Goal: Task Accomplishment & Management: Use online tool/utility

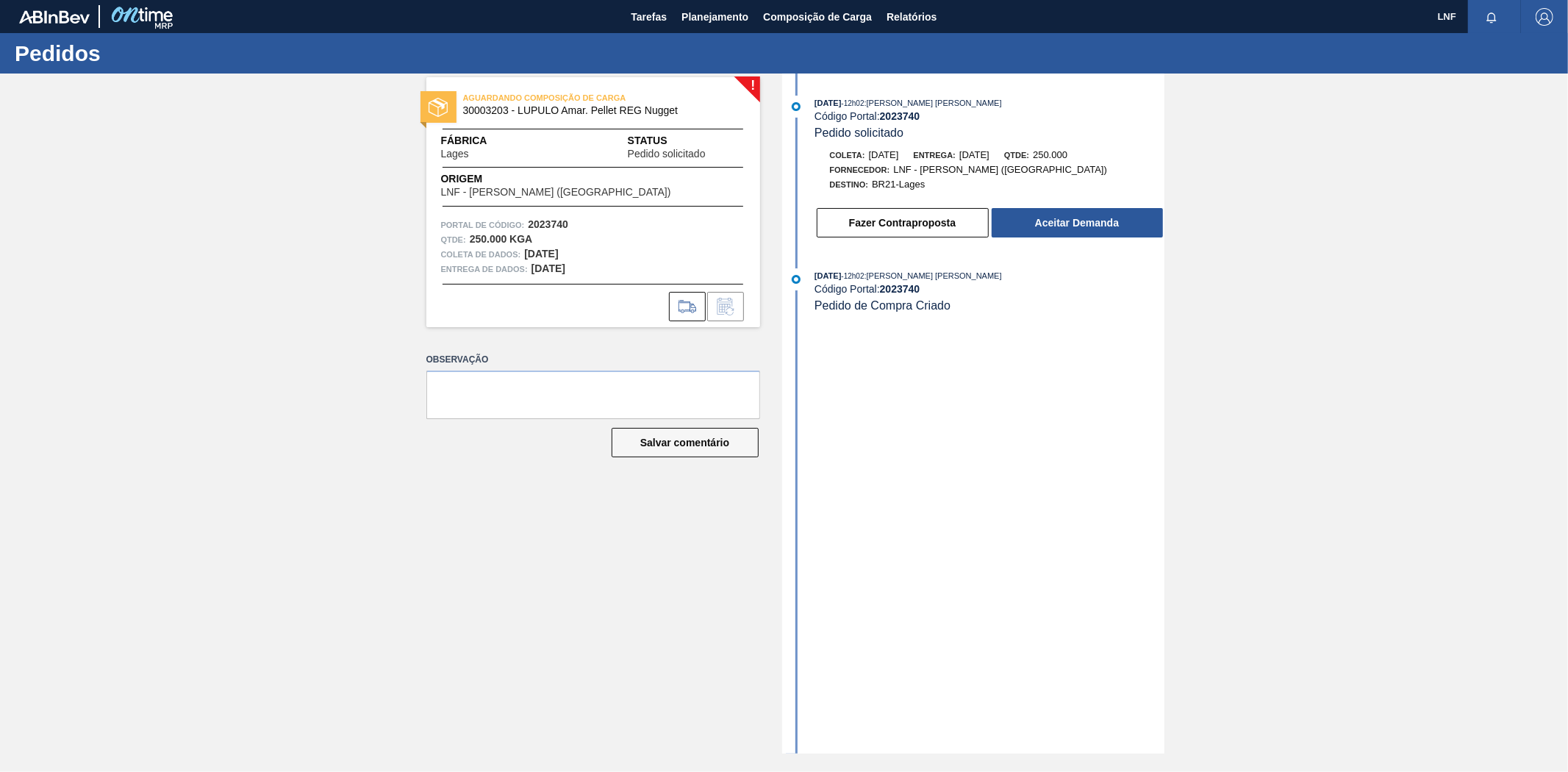
click at [685, 111] on span "30003203 - LUPULO Amar. Pellet REG Nugget" at bounding box center [596, 111] width 266 height 11
drag, startPoint x: 571, startPoint y: 224, endPoint x: 529, endPoint y: 224, distance: 42.0
click at [529, 224] on div "Portal de Código: 2023740" at bounding box center [594, 225] width 305 height 15
copy font "2023740"
drag, startPoint x: 684, startPoint y: 113, endPoint x: 655, endPoint y: 117, distance: 29.3
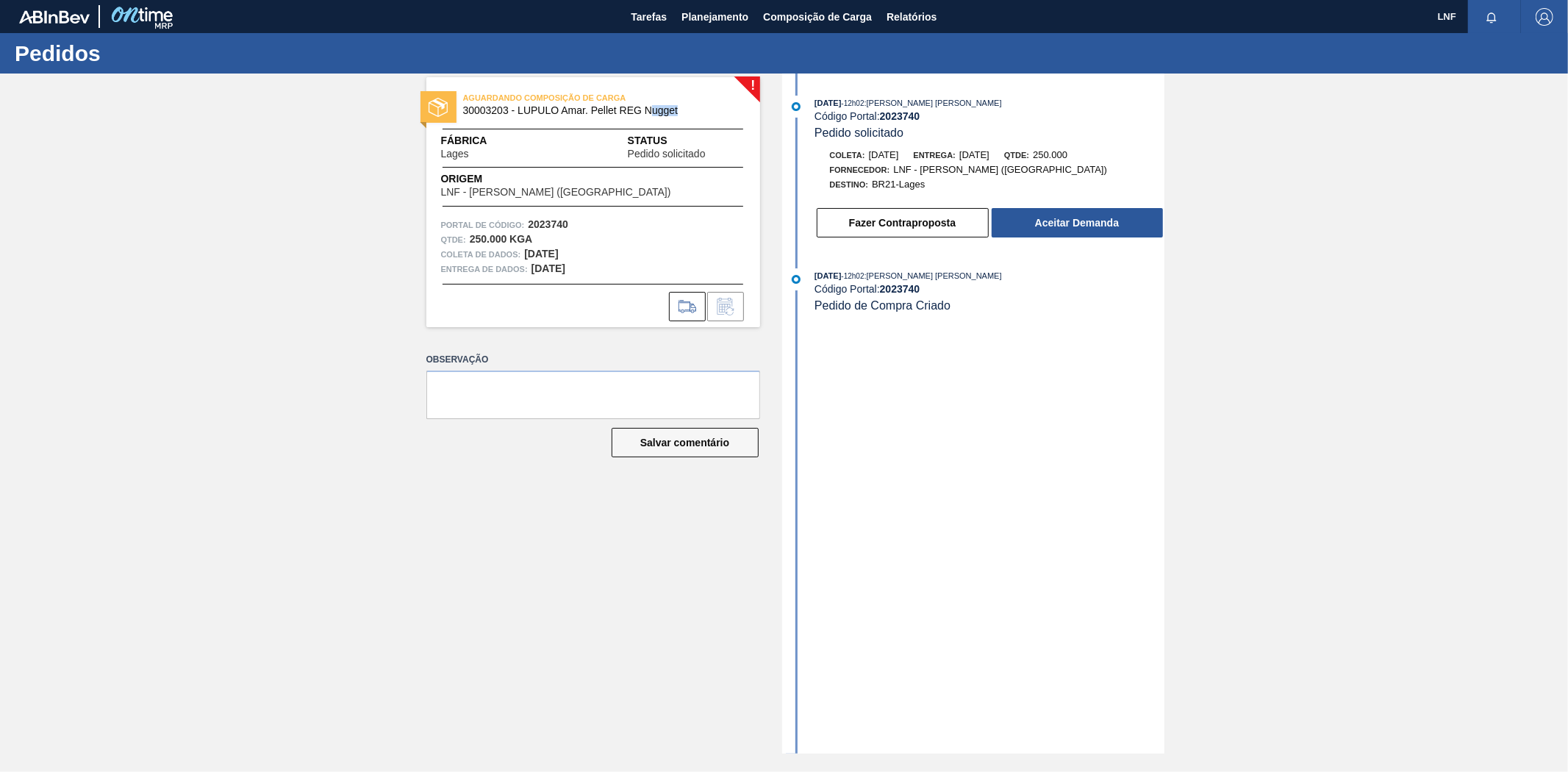
click at [655, 117] on div "AGUARDANDO COMPOSIÇÃO DE CARGA 30003203 - LUPULO Amar. Pellet REG Nugget" at bounding box center [593, 104] width 334 height 33
click at [799, 13] on font "Composição de Carga" at bounding box center [817, 17] width 109 height 12
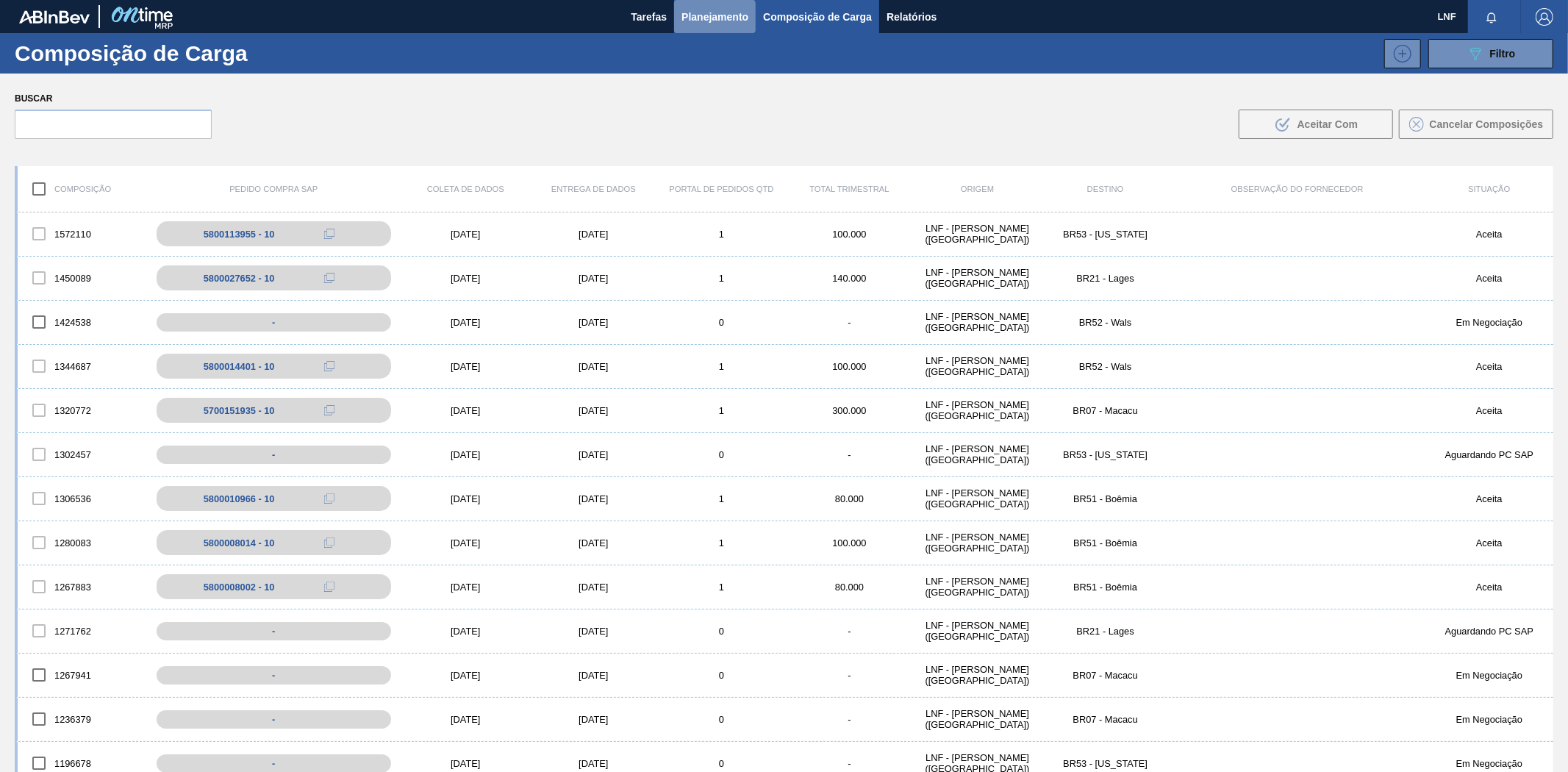
click at [714, 4] on button "Planejamento" at bounding box center [714, 16] width 82 height 33
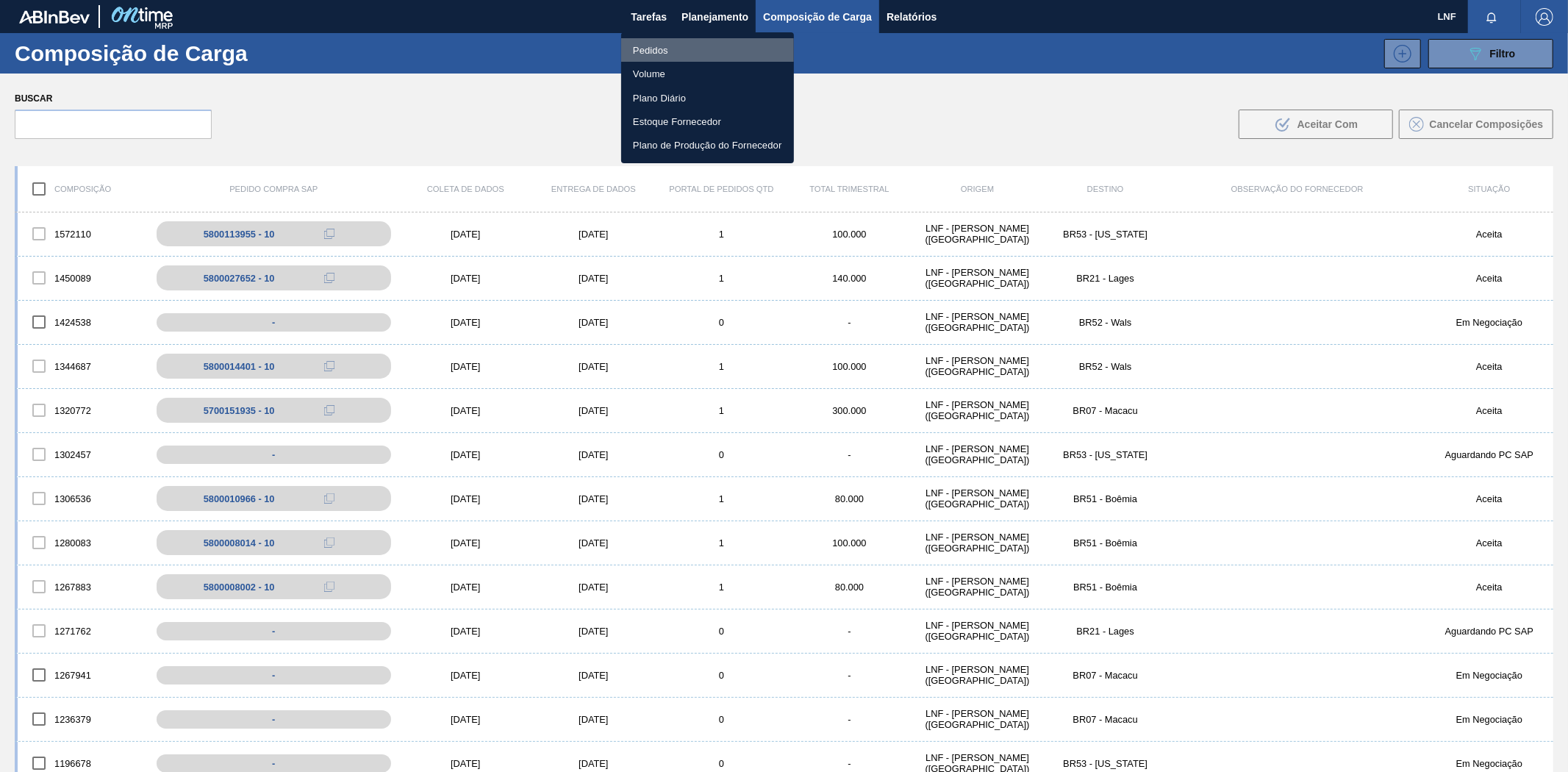
click at [658, 53] on font "Pedidos" at bounding box center [650, 50] width 36 height 11
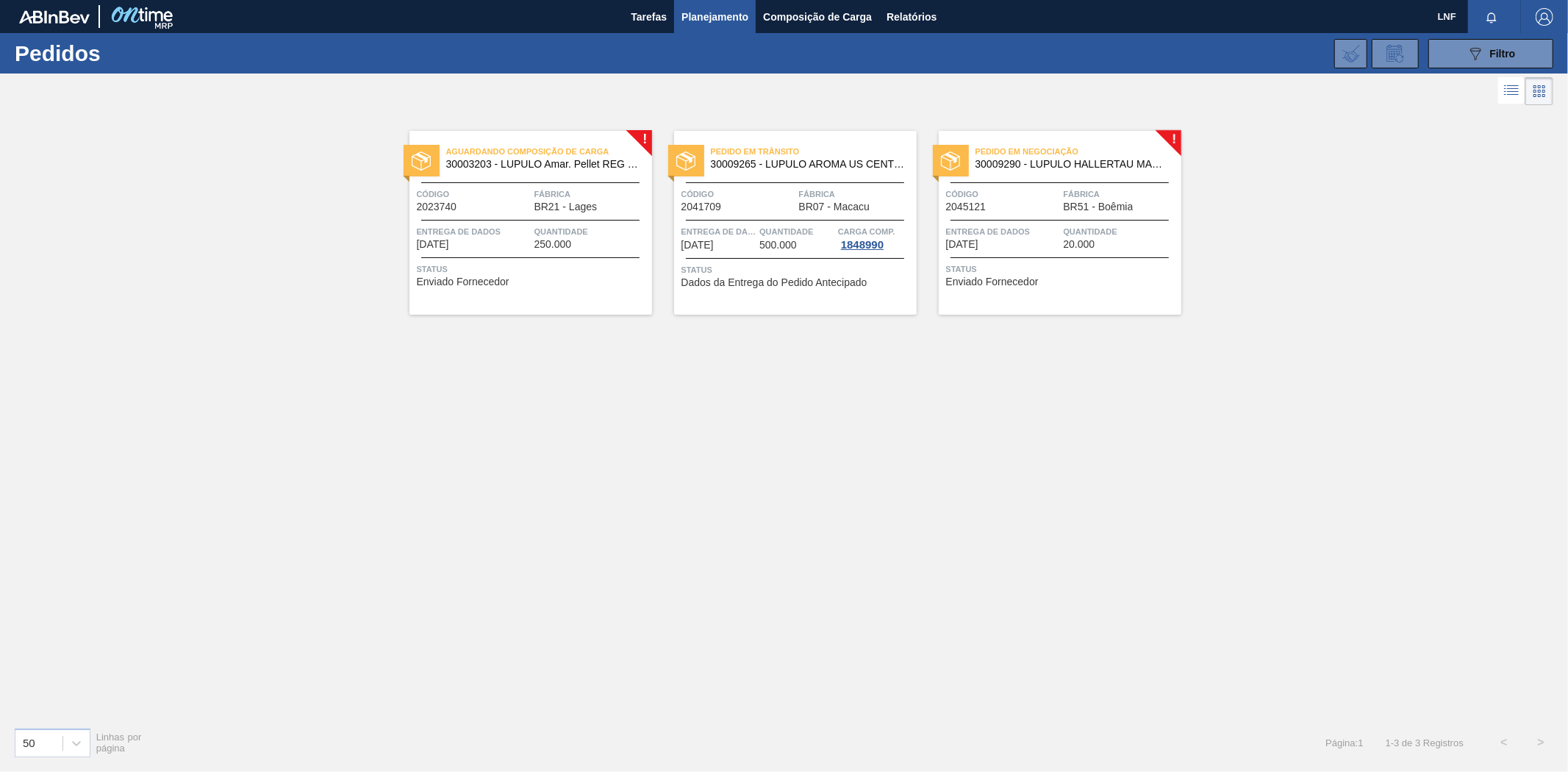
click at [1071, 165] on font "30009290 - LUPULO HALLERTAU MAGNUM PELLET T-90 PC5K" at bounding box center [1126, 164] width 302 height 12
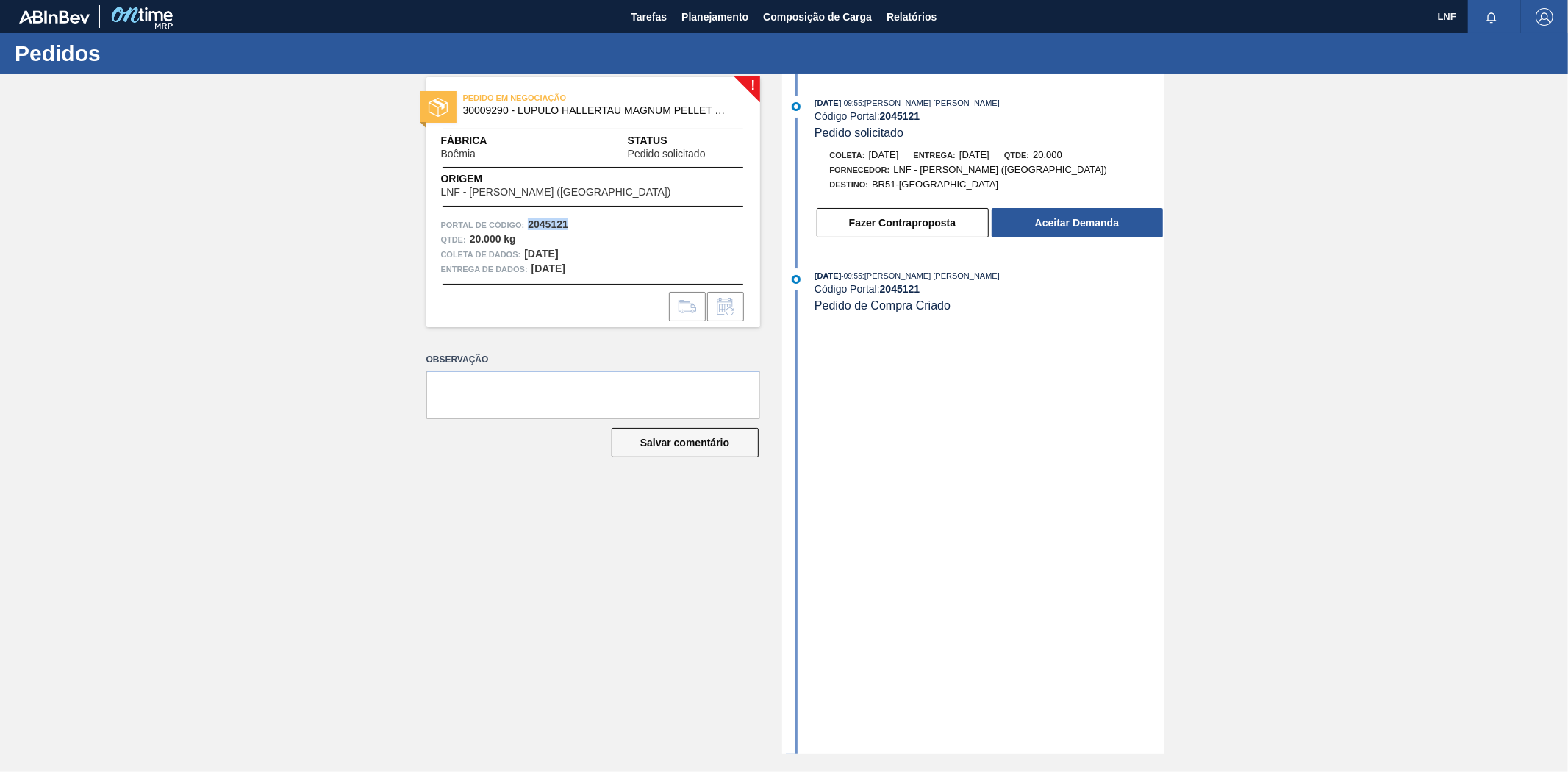
drag, startPoint x: 570, startPoint y: 223, endPoint x: 535, endPoint y: 256, distance: 48.1
click at [528, 228] on div "Portal de Código: 2045121" at bounding box center [594, 225] width 305 height 15
copy font "2045121"
drag, startPoint x: 723, startPoint y: 110, endPoint x: 461, endPoint y: 111, distance: 262.0
click at [461, 111] on div "PEDIDO EM NEGOCIAÇÃO 30009290 - LUPULO HALLERTAU MAGNUM PELLET T-90 PC5K" at bounding box center [593, 104] width 334 height 33
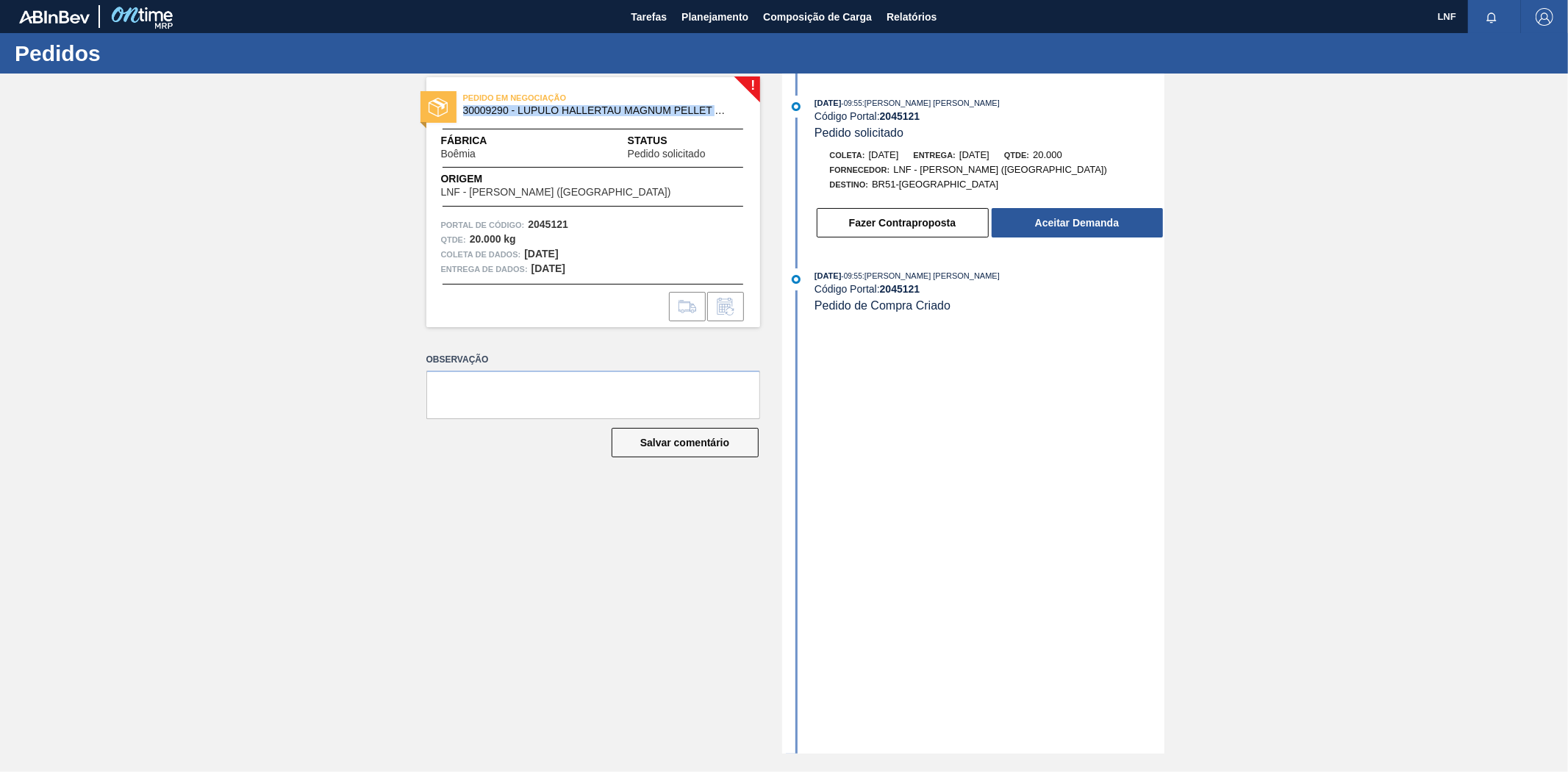
copy font "30009290 - LUPULO HALLERTAU MAGNUM PELLET T-"
click at [1067, 223] on font "Aceitar Demanda" at bounding box center [1076, 223] width 83 height 12
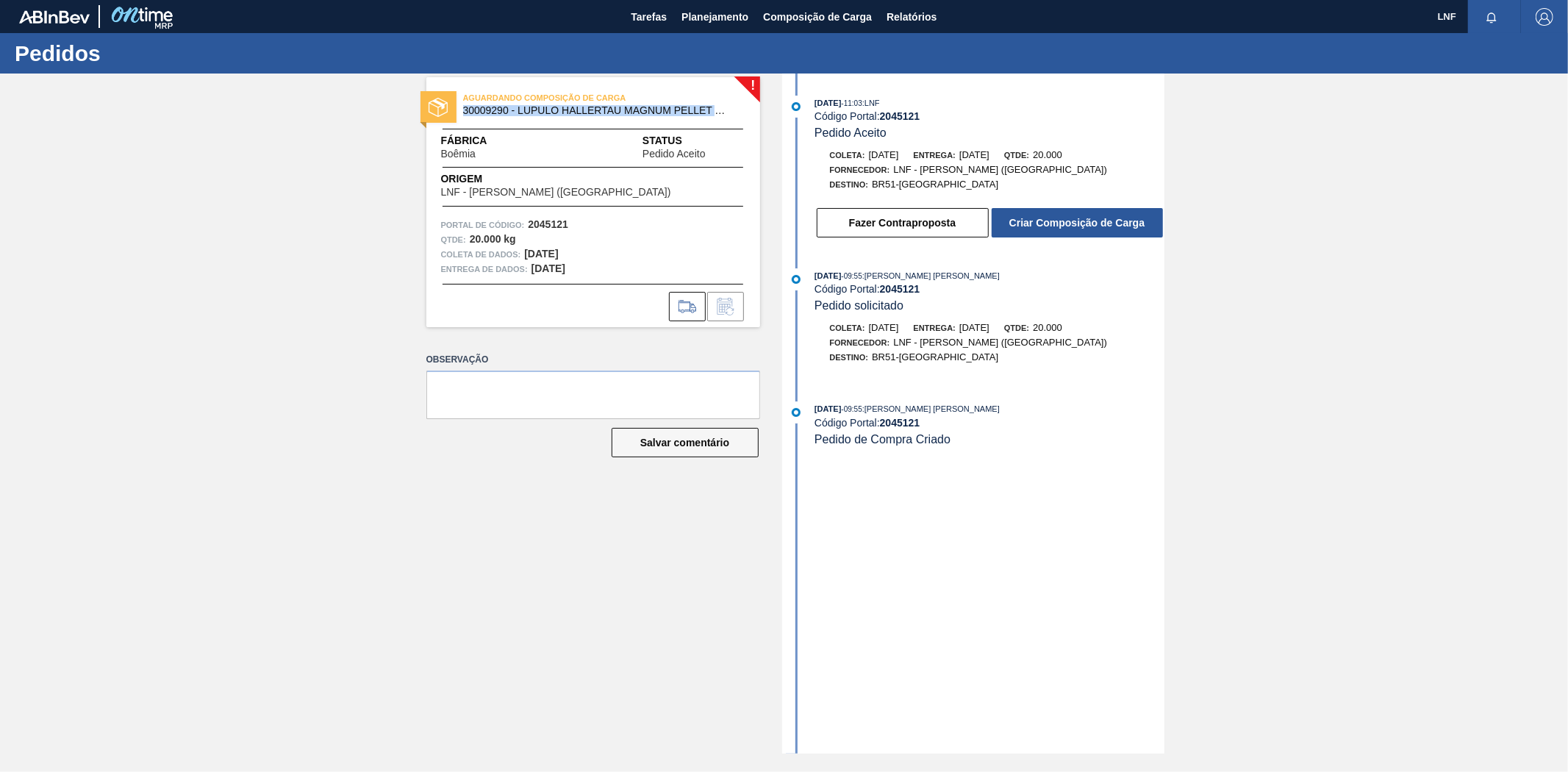
click at [1068, 226] on font "Criar Composição de Carga" at bounding box center [1076, 223] width 135 height 12
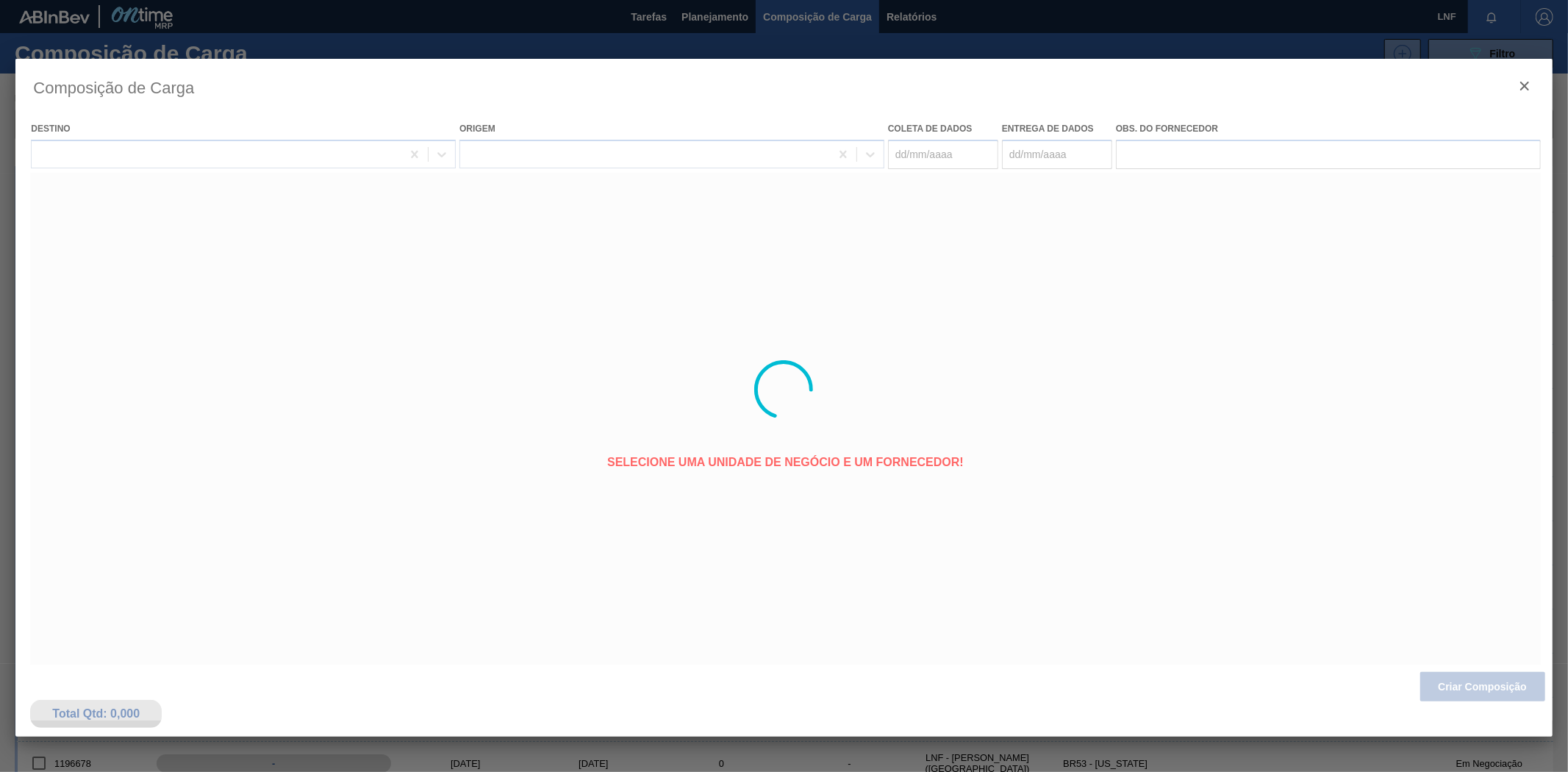
type coleta "[DATE]"
type entrega "[DATE]"
click at [914, 153] on div at bounding box center [783, 390] width 1536 height 662
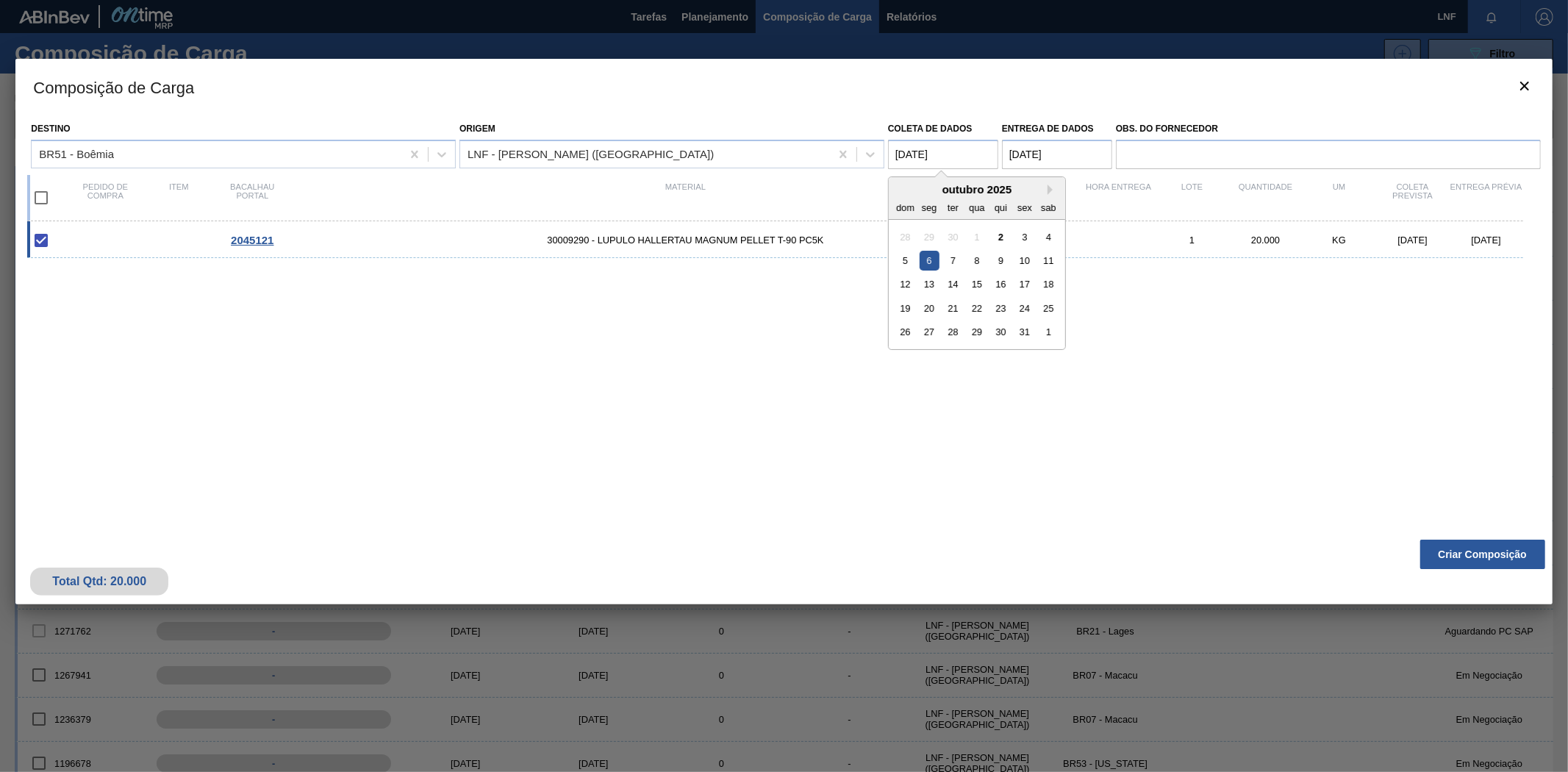
drag, startPoint x: 902, startPoint y: 155, endPoint x: 967, endPoint y: 162, distance: 65.4
click at [902, 155] on coleta "[DATE]" at bounding box center [943, 154] width 110 height 29
type coleta "[DATE]"
click at [1267, 335] on div "2045121 30009290 - LUPULO HALLERTAU MAGNUM PELLET T-90 PC5K 1 20.000 KG [DATE] …" at bounding box center [781, 368] width 1506 height 293
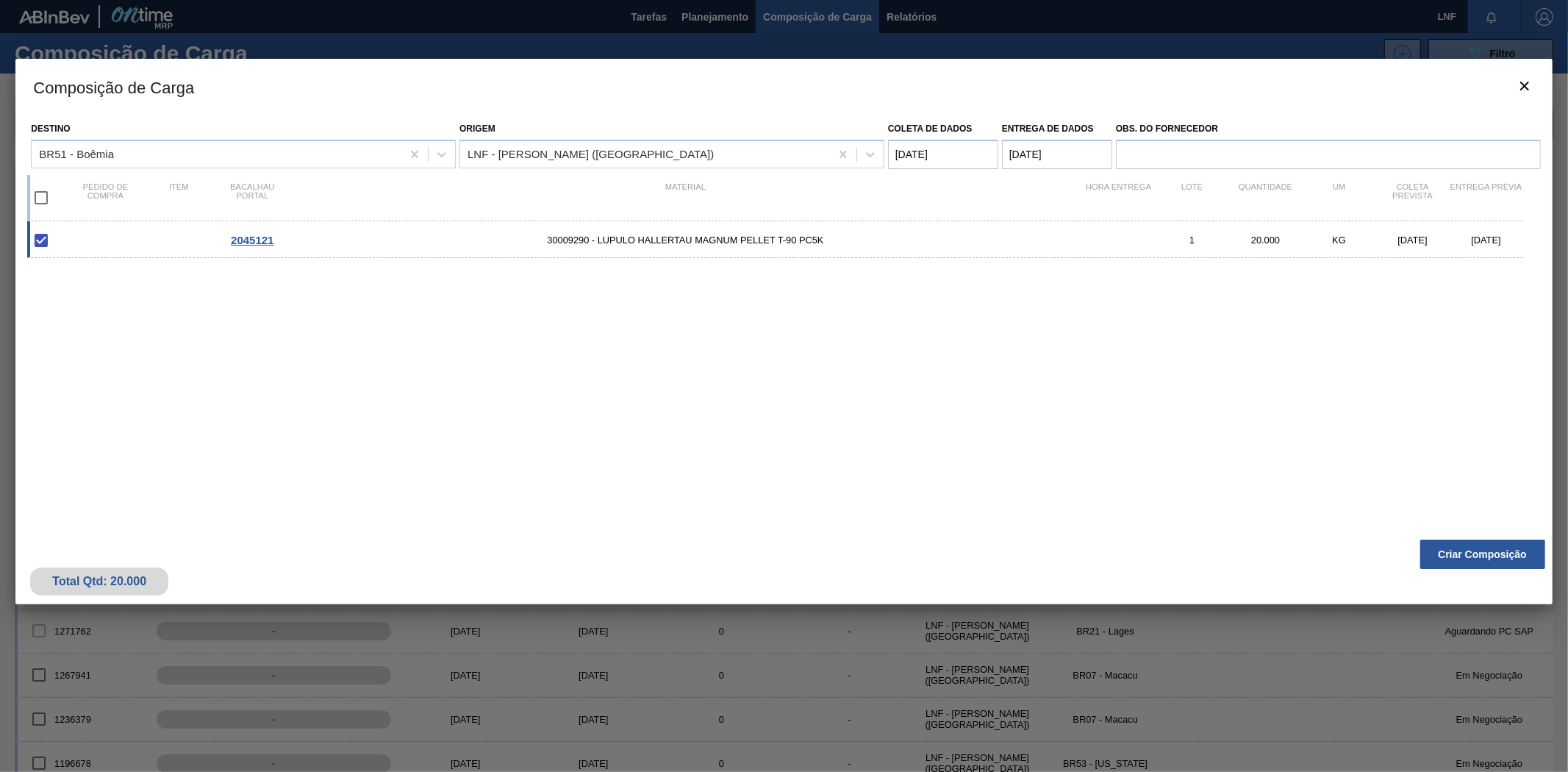
click at [45, 196] on input "checkbox" at bounding box center [41, 198] width 31 height 31
checkbox input "true"
type coleta "[DATE]"
drag, startPoint x: 831, startPoint y: 241, endPoint x: 534, endPoint y: 250, distance: 297.1
click at [534, 250] on div "2045121 30009290 - LUPULO HALLERTAU MAGNUM PELLET T-90 PC5K 1 20.000 KG [DATE] …" at bounding box center [775, 239] width 1495 height 36
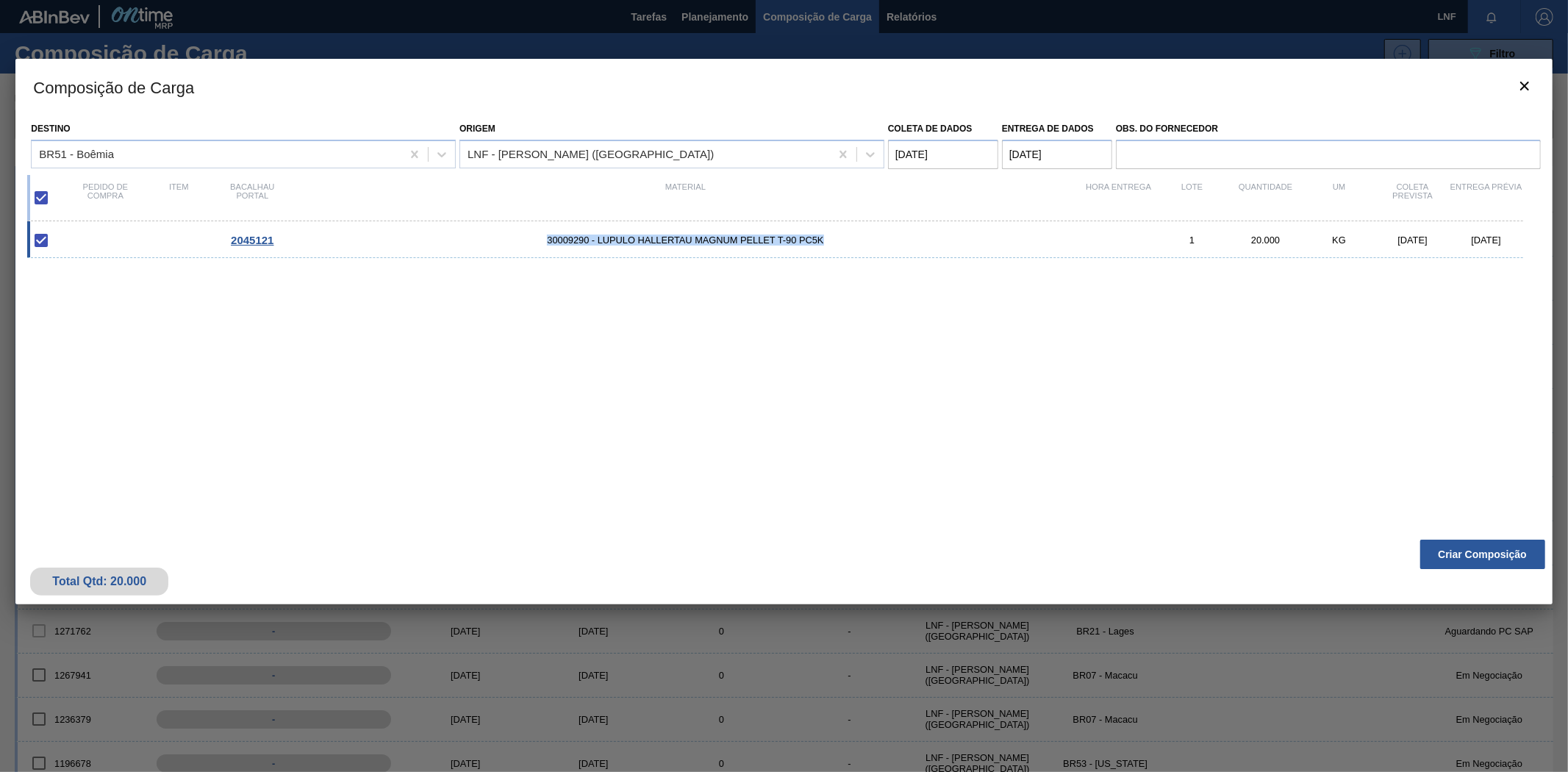
checkbox input "false"
copy font "30009290 - LUPULO HALLERTAU MAGNUM PELLET T-90 PC5K"
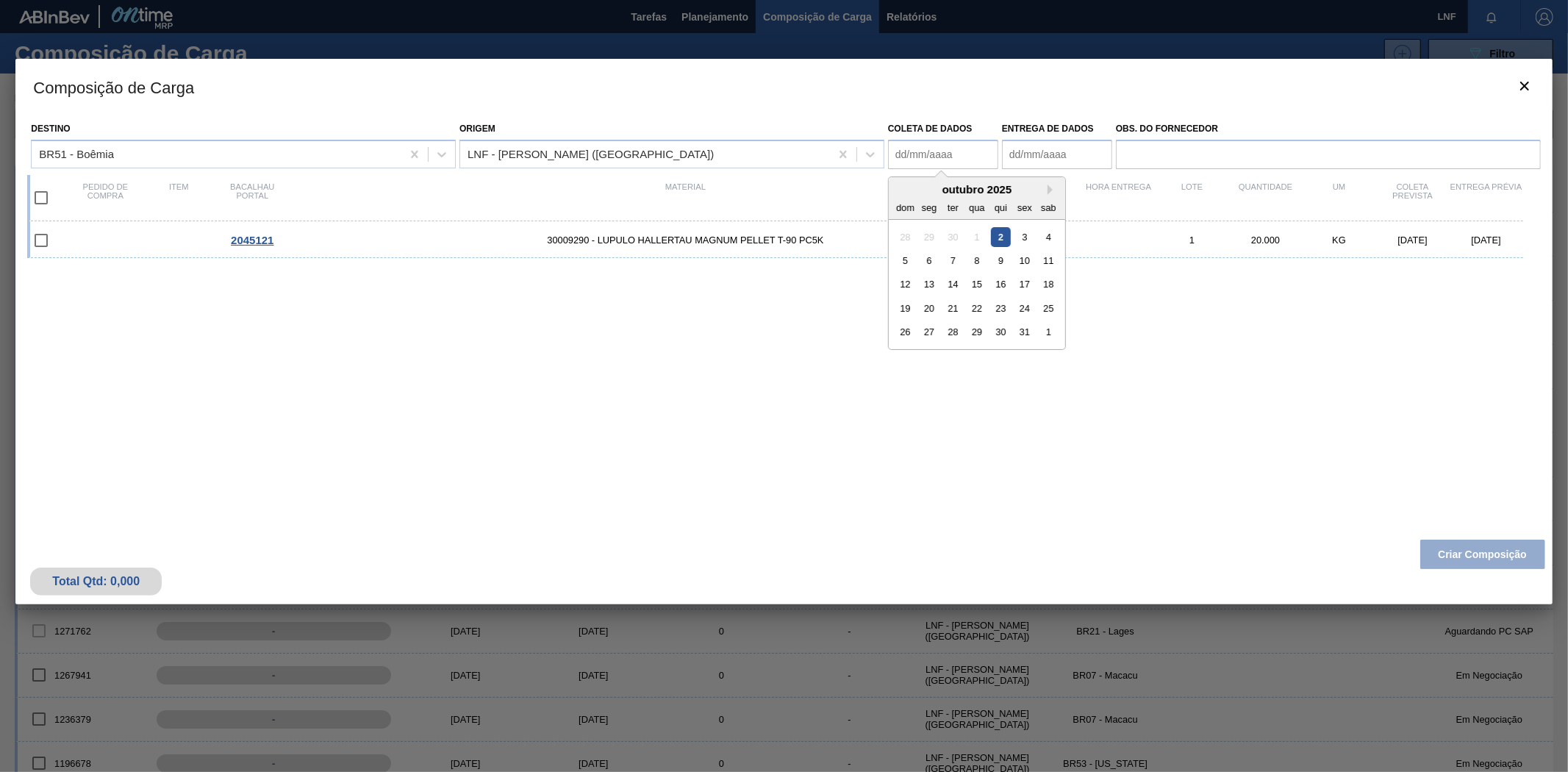
click at [914, 155] on coleta "Coleta de dados" at bounding box center [943, 154] width 110 height 29
click at [997, 235] on div "2" at bounding box center [1000, 237] width 20 height 20
type coleta "[DATE]"
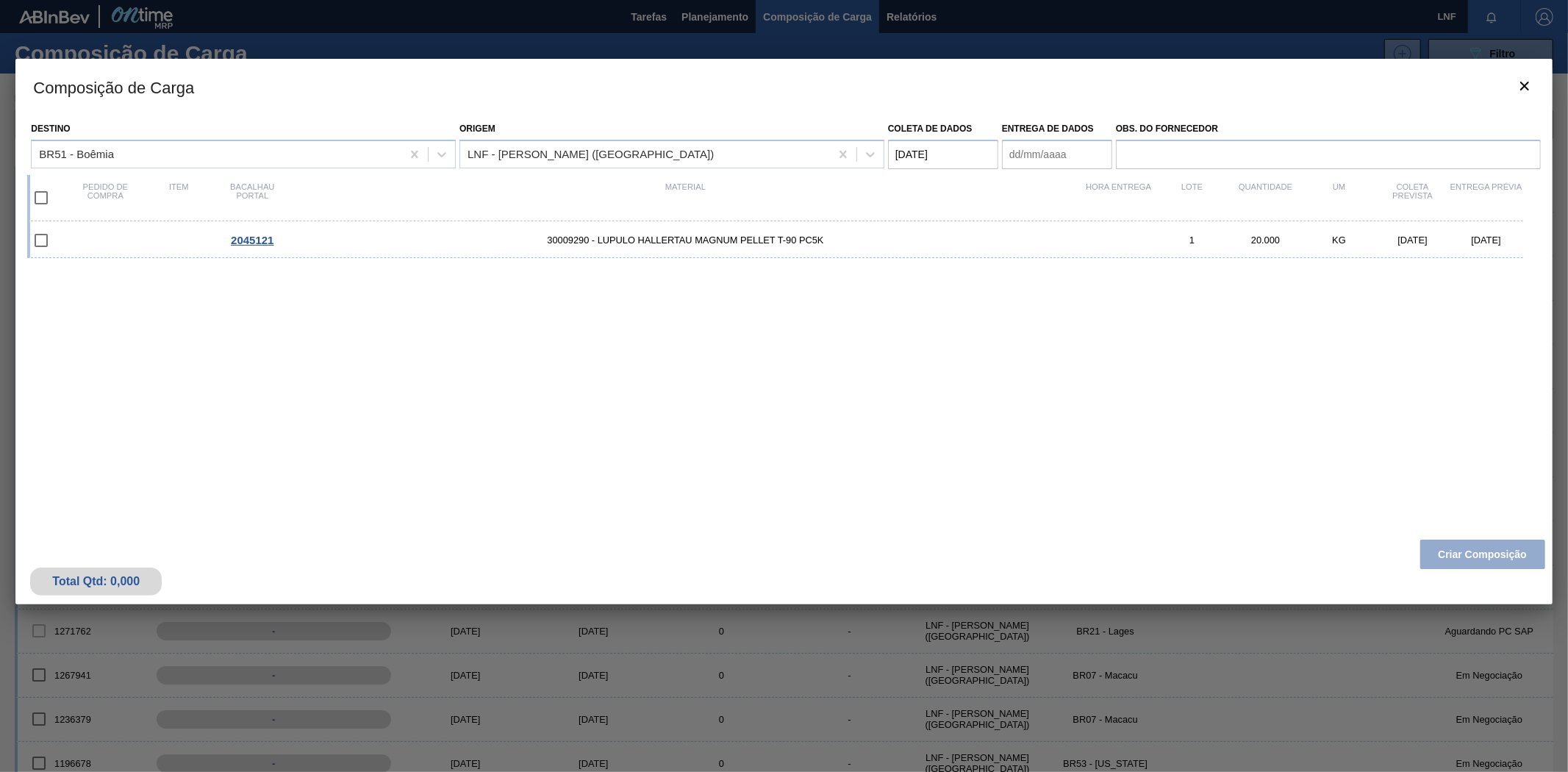
click at [1033, 157] on entrega "Entrega de dados" at bounding box center [1057, 154] width 110 height 29
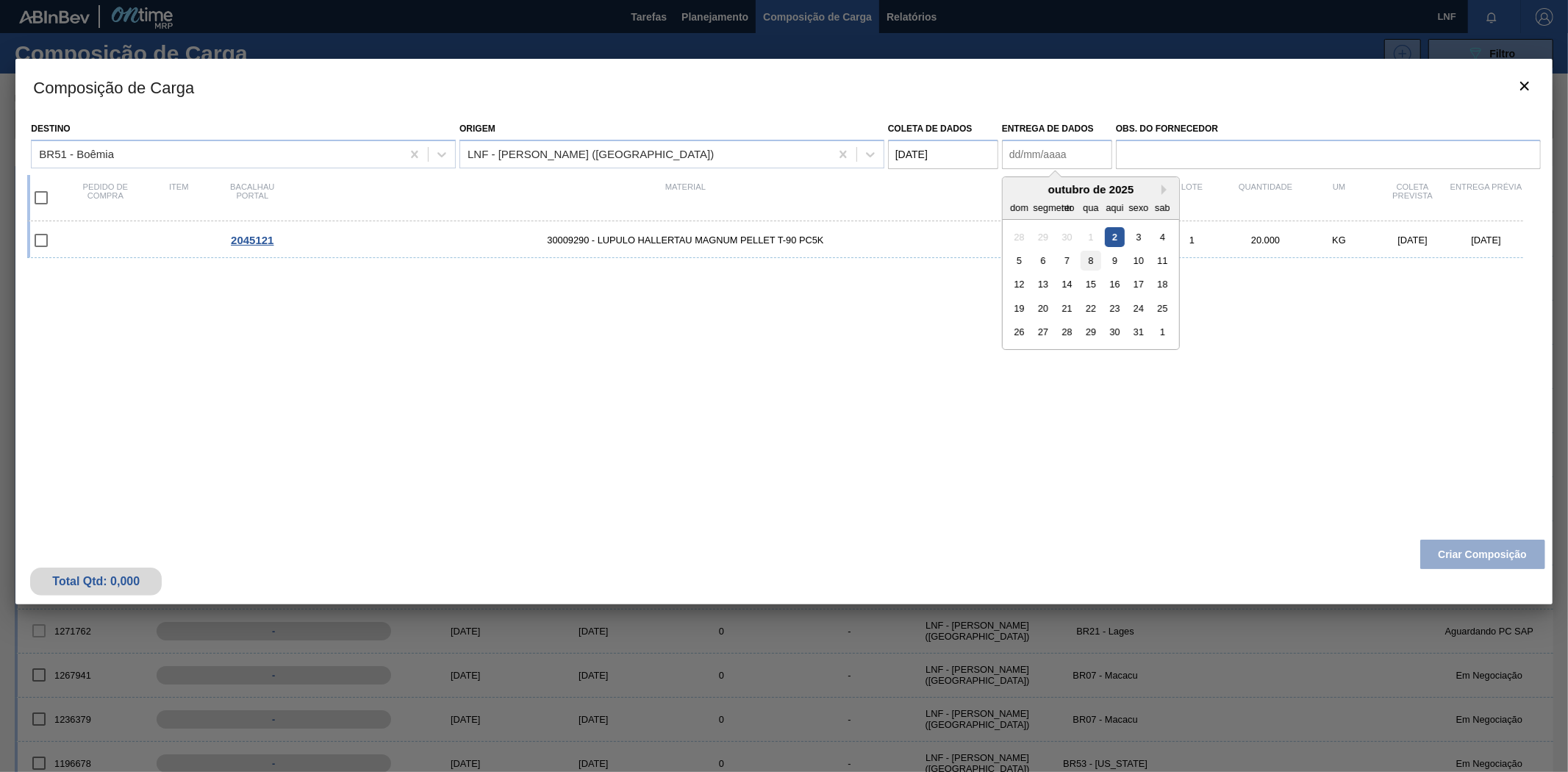
click at [1093, 260] on div "8" at bounding box center [1090, 260] width 20 height 20
type entrega "[DATE]"
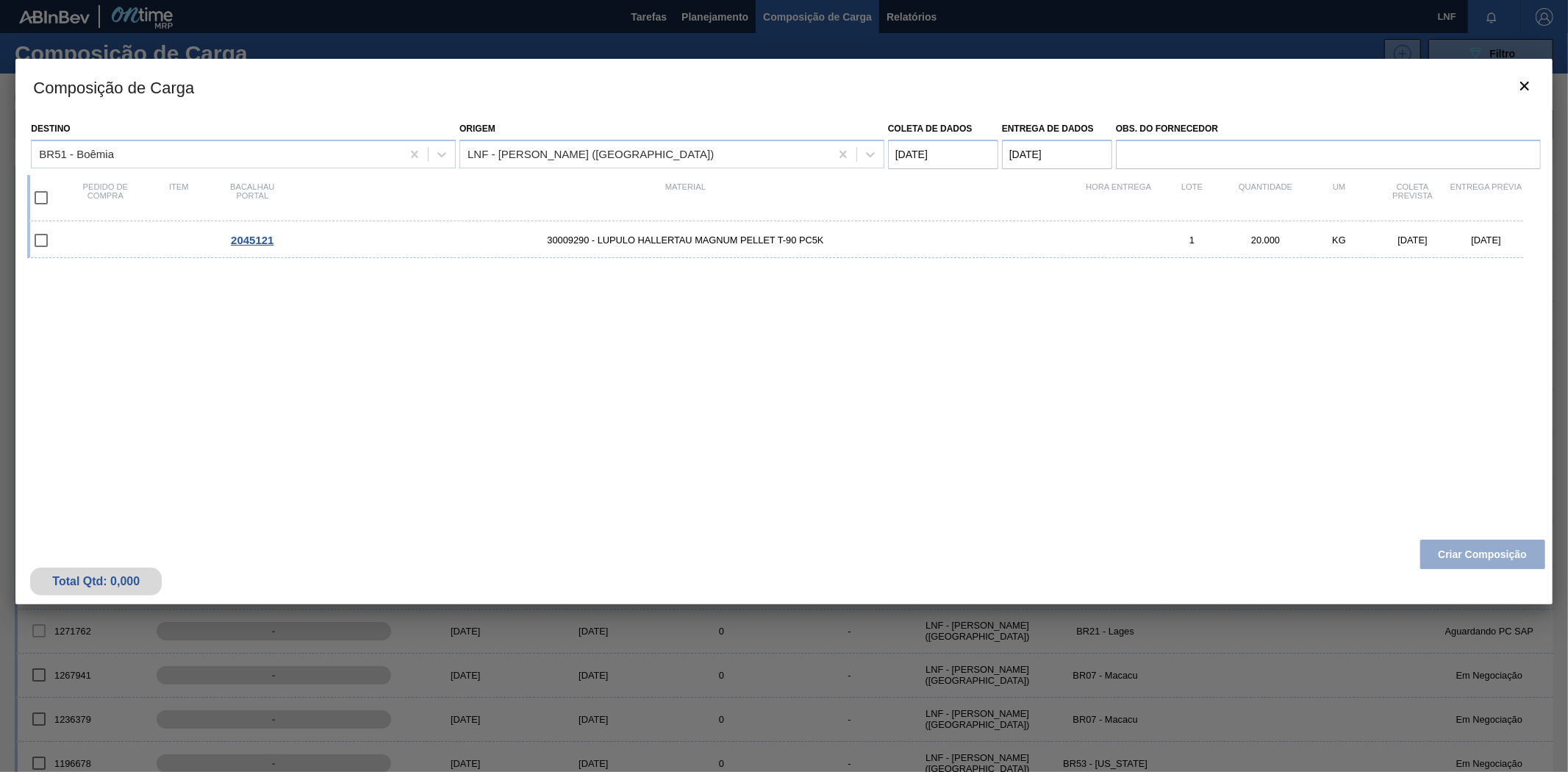
click at [40, 197] on input "checkbox" at bounding box center [41, 198] width 31 height 31
checkbox input "true"
type coleta "[DATE]"
checkbox input "true"
click at [1468, 561] on button "Criar Composição" at bounding box center [1482, 554] width 125 height 29
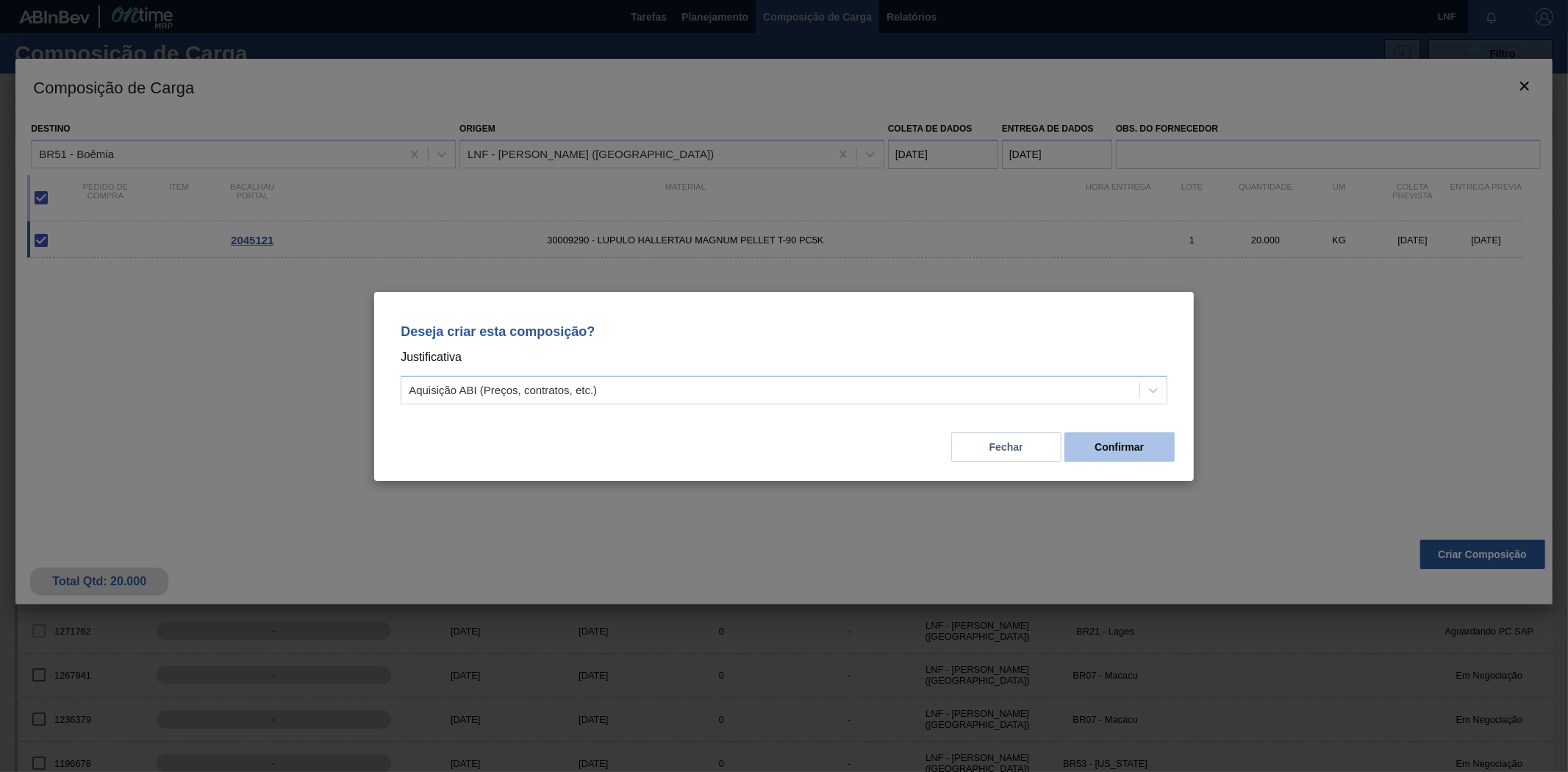
click at [1122, 453] on button "Confirmar" at bounding box center [1119, 447] width 110 height 29
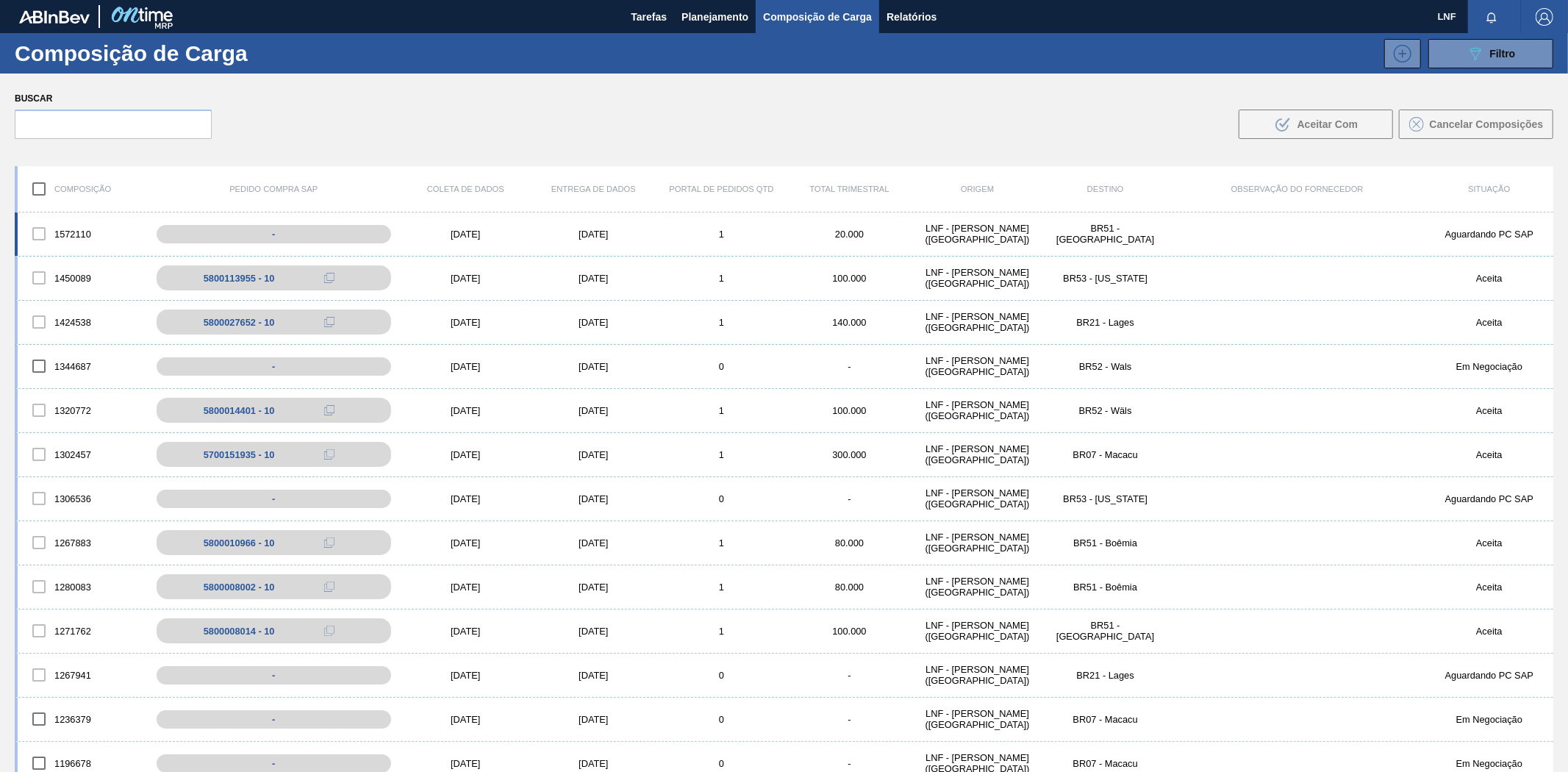
click at [1000, 241] on font "LNF - [PERSON_NAME] ([GEOGRAPHIC_DATA])" at bounding box center [978, 233] width 104 height 22
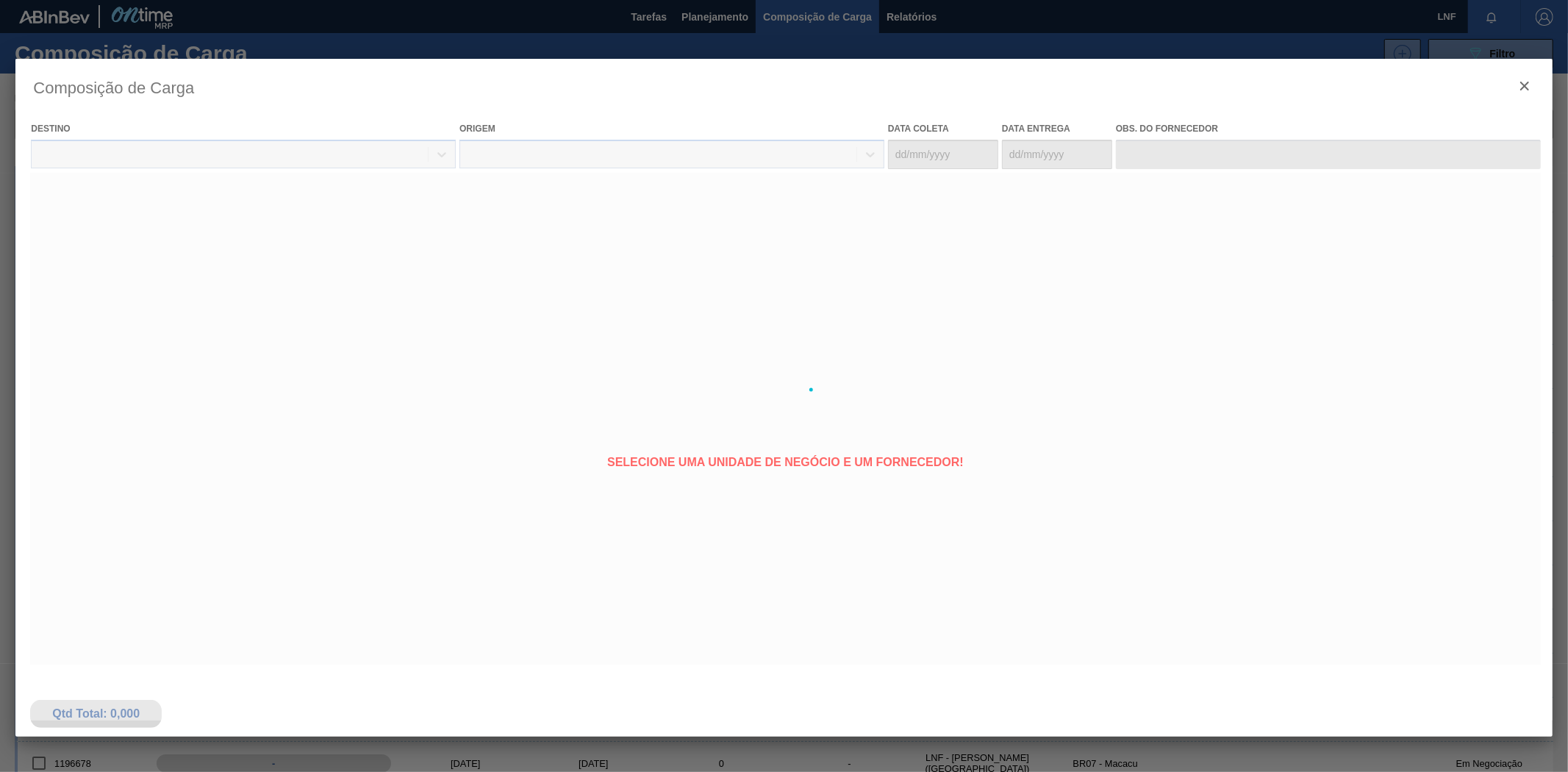
type coleta "[DATE]"
type entrega "[DATE]"
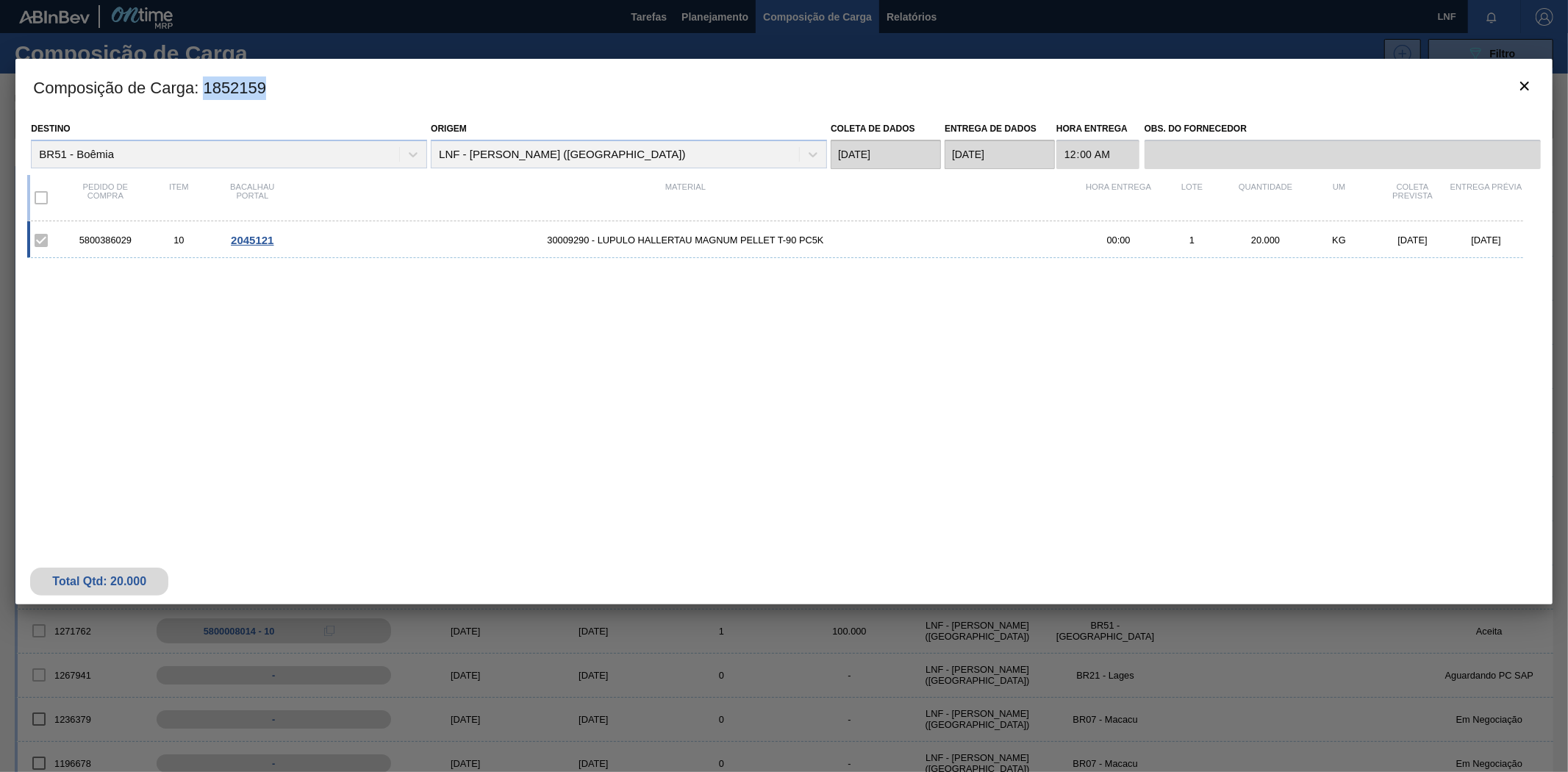
drag, startPoint x: 266, startPoint y: 92, endPoint x: 204, endPoint y: 96, distance: 62.1
click at [204, 94] on font ": 1852159" at bounding box center [230, 87] width 72 height 19
copy font "1852159"
drag, startPoint x: 139, startPoint y: 240, endPoint x: 75, endPoint y: 238, distance: 64.0
click at [75, 238] on div "5800386029" at bounding box center [104, 241] width 74 height 11
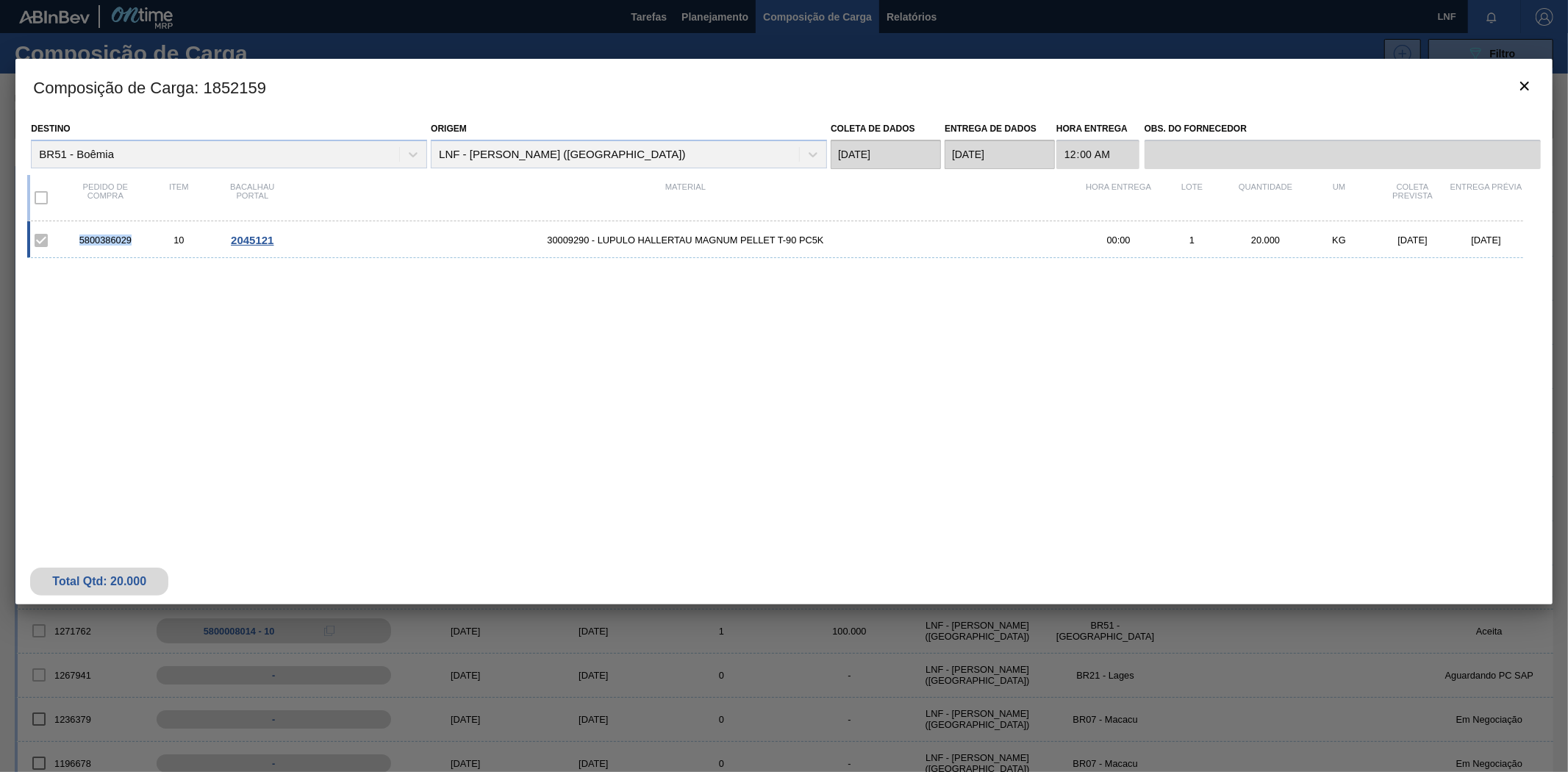
copy font "5800386029"
click at [817, 401] on div "5800386029 10 2045121 30009290 - LUPULO HALLERTAU MAGNUM PELLET T-90 PC5K 00:00…" at bounding box center [781, 368] width 1506 height 293
drag, startPoint x: 130, startPoint y: 239, endPoint x: 77, endPoint y: 244, distance: 53.2
click at [79, 244] on font "5800386029" at bounding box center [105, 241] width 52 height 11
copy font "5800386029"
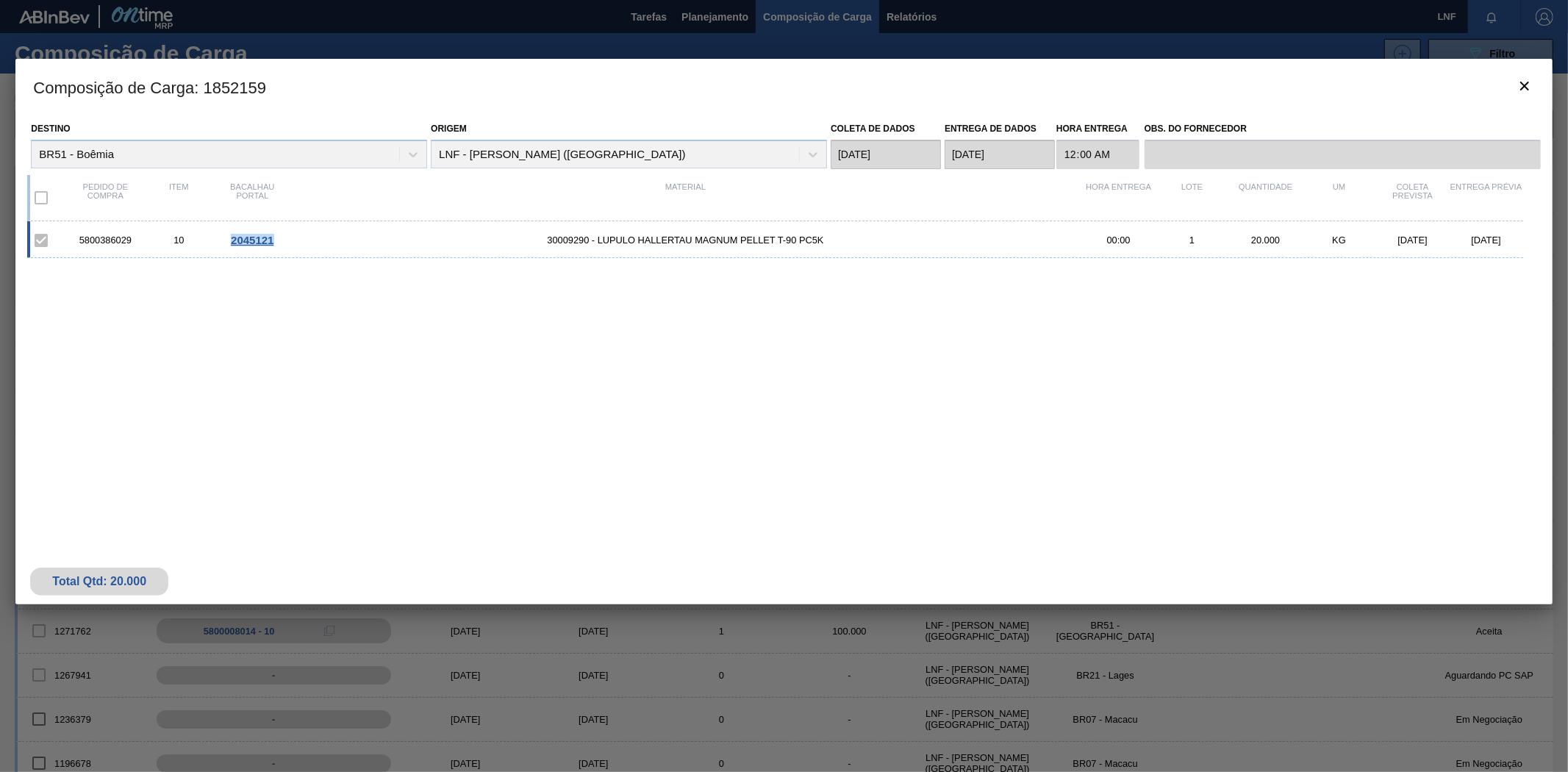
drag, startPoint x: 226, startPoint y: 243, endPoint x: 275, endPoint y: 244, distance: 49.0
click at [275, 244] on div "2045121" at bounding box center [252, 240] width 74 height 12
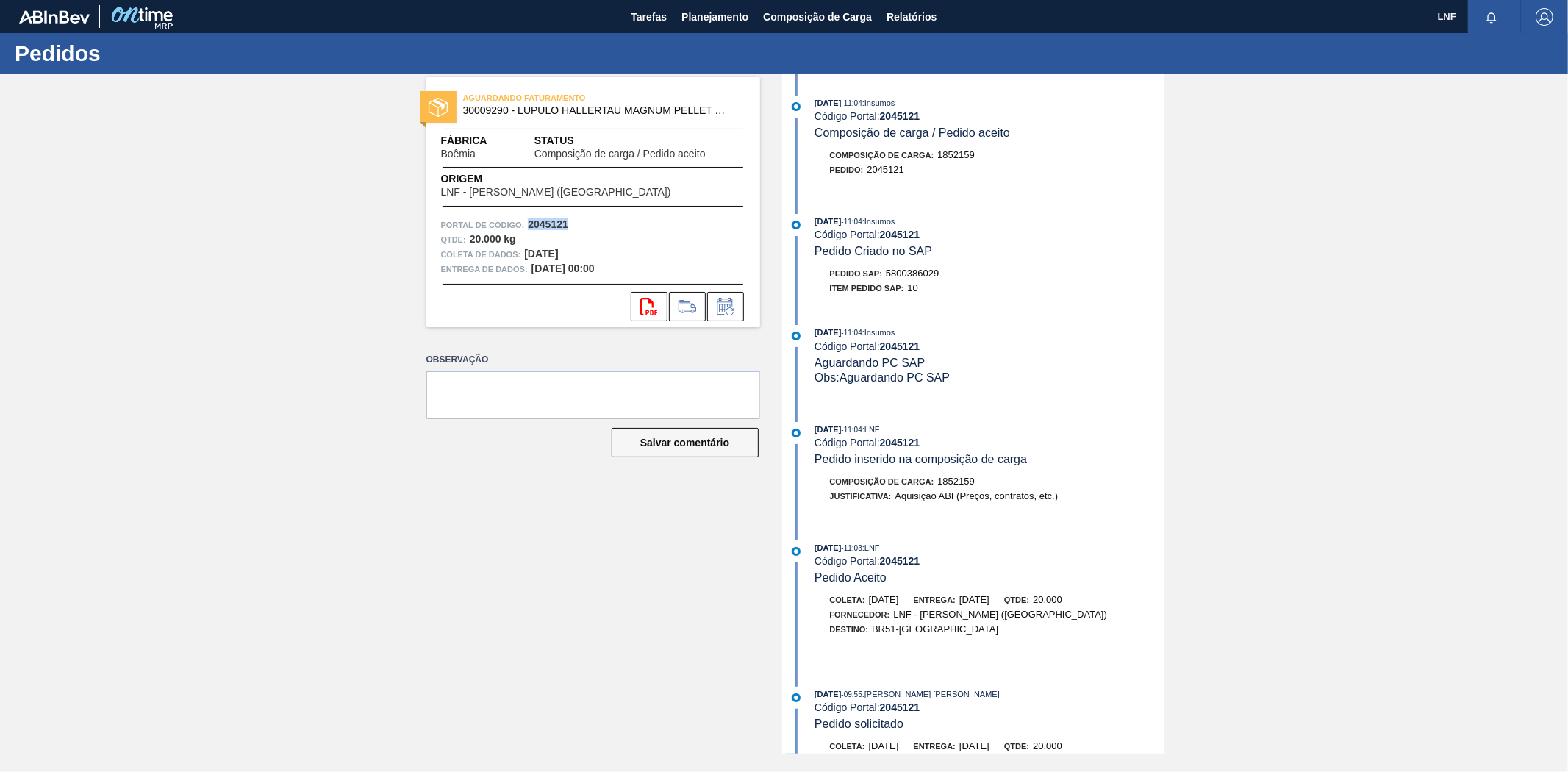
drag, startPoint x: 528, startPoint y: 221, endPoint x: 569, endPoint y: 225, distance: 41.2
click at [569, 225] on font "2045121" at bounding box center [548, 224] width 40 height 12
copy font "2045121"
click at [831, 20] on font "Composição de Carga" at bounding box center [817, 17] width 109 height 12
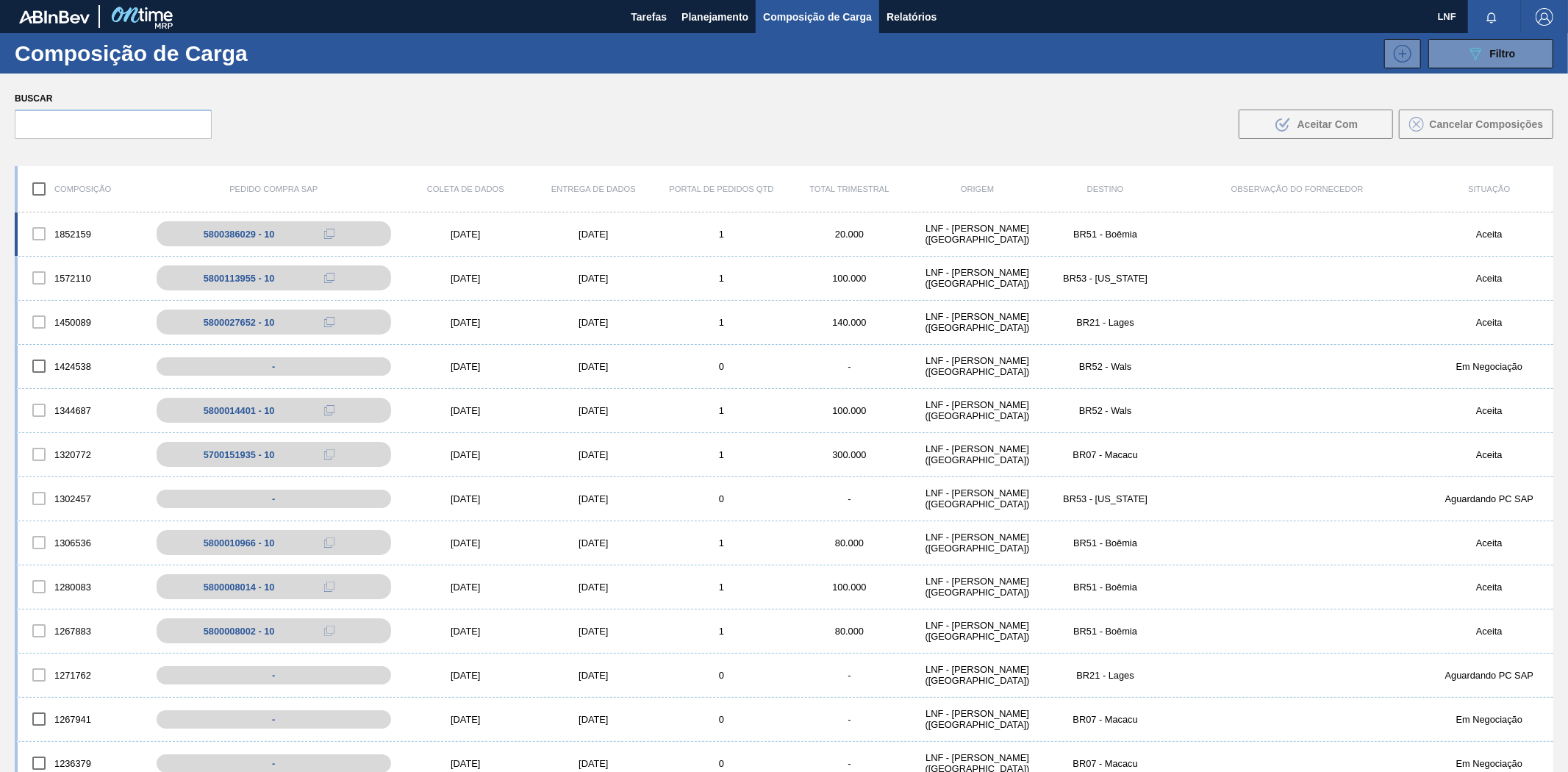
click at [562, 232] on div "[DATE]" at bounding box center [593, 234] width 128 height 11
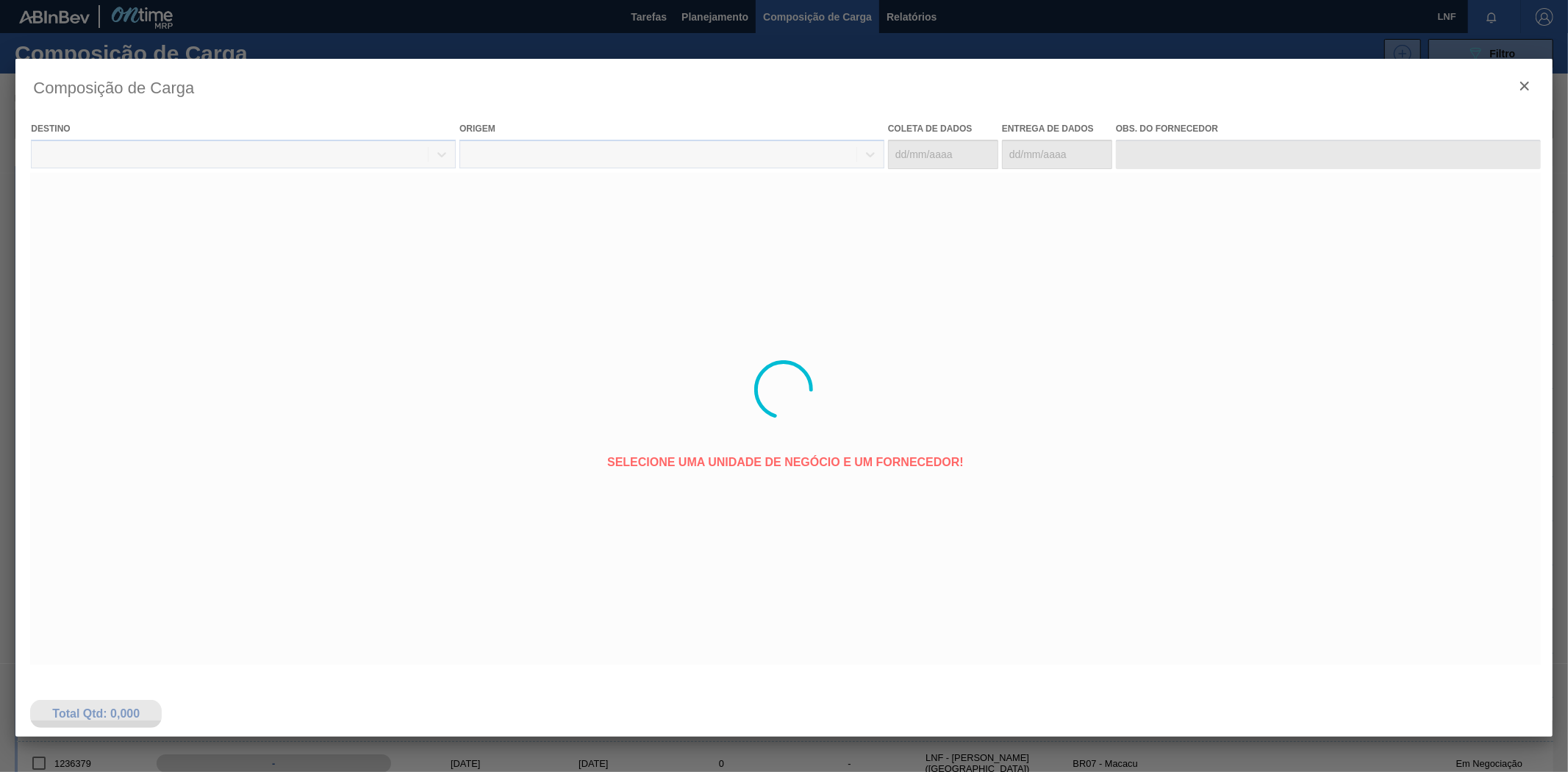
type coleta "[DATE]"
type entrega "[DATE]"
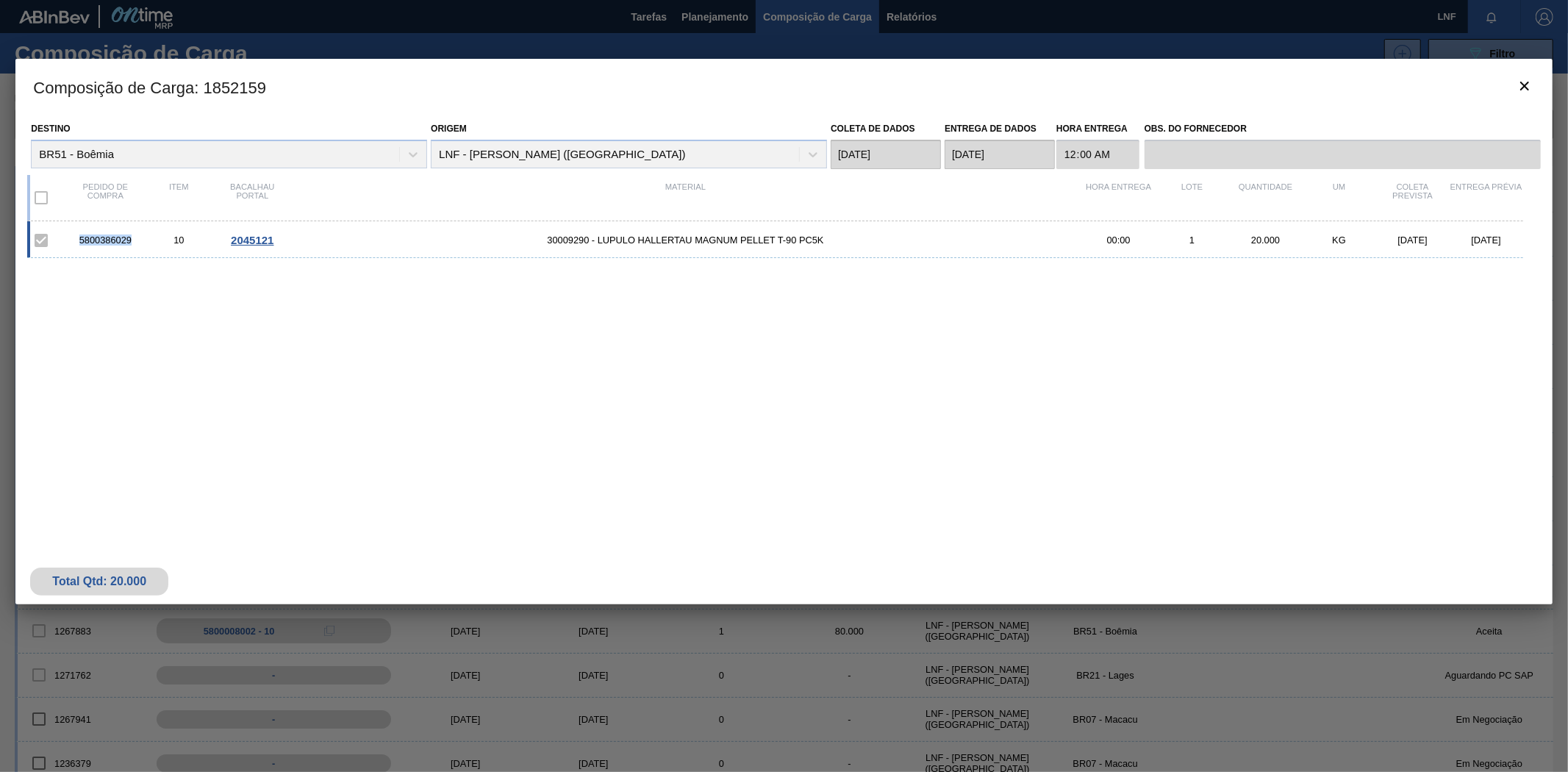
drag, startPoint x: 72, startPoint y: 243, endPoint x: 139, endPoint y: 244, distance: 67.0
click at [139, 244] on div "5800386029" at bounding box center [104, 241] width 74 height 11
copy font "5800386029"
